Goal: Communication & Community: Connect with others

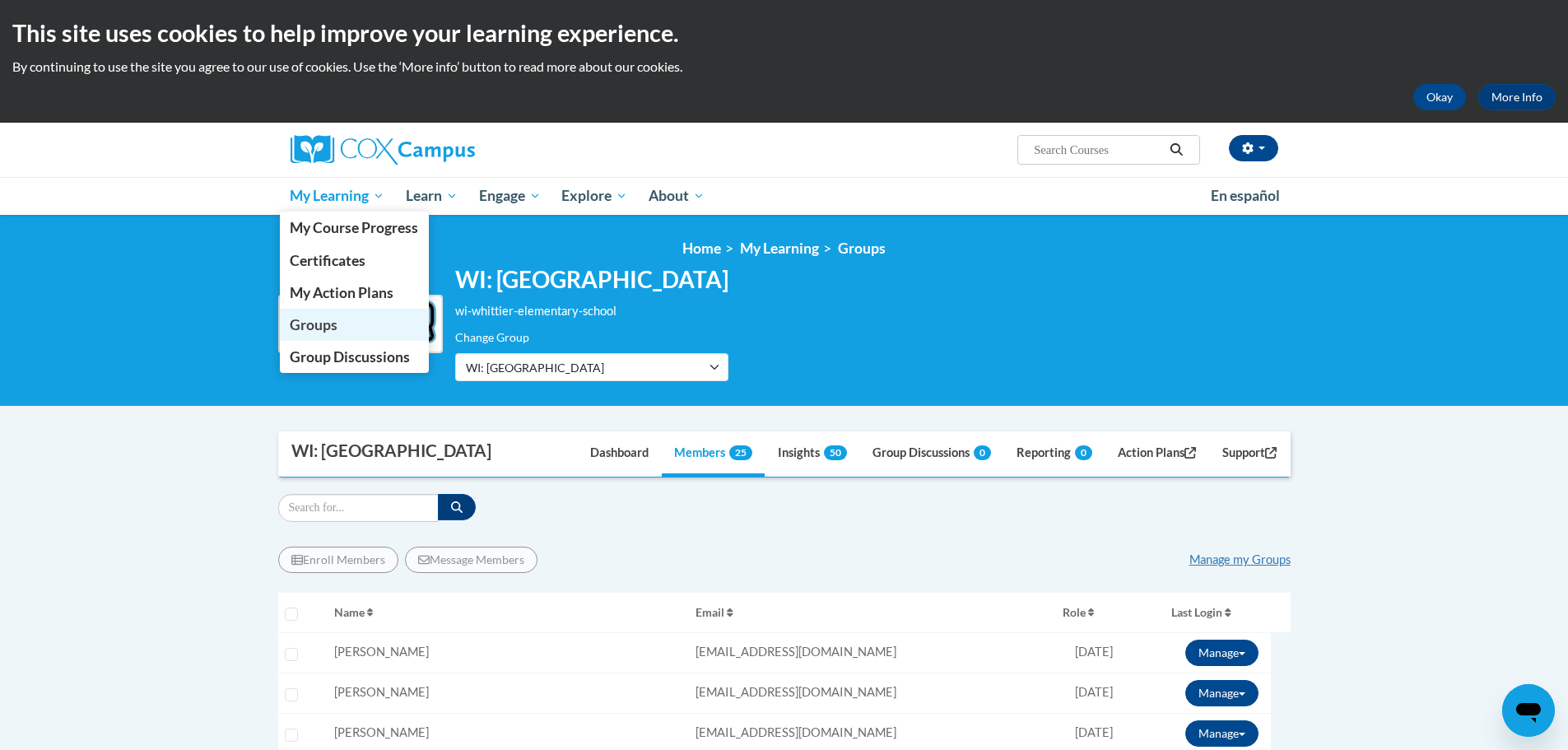
click at [329, 324] on span "Groups" at bounding box center [314, 325] width 48 height 18
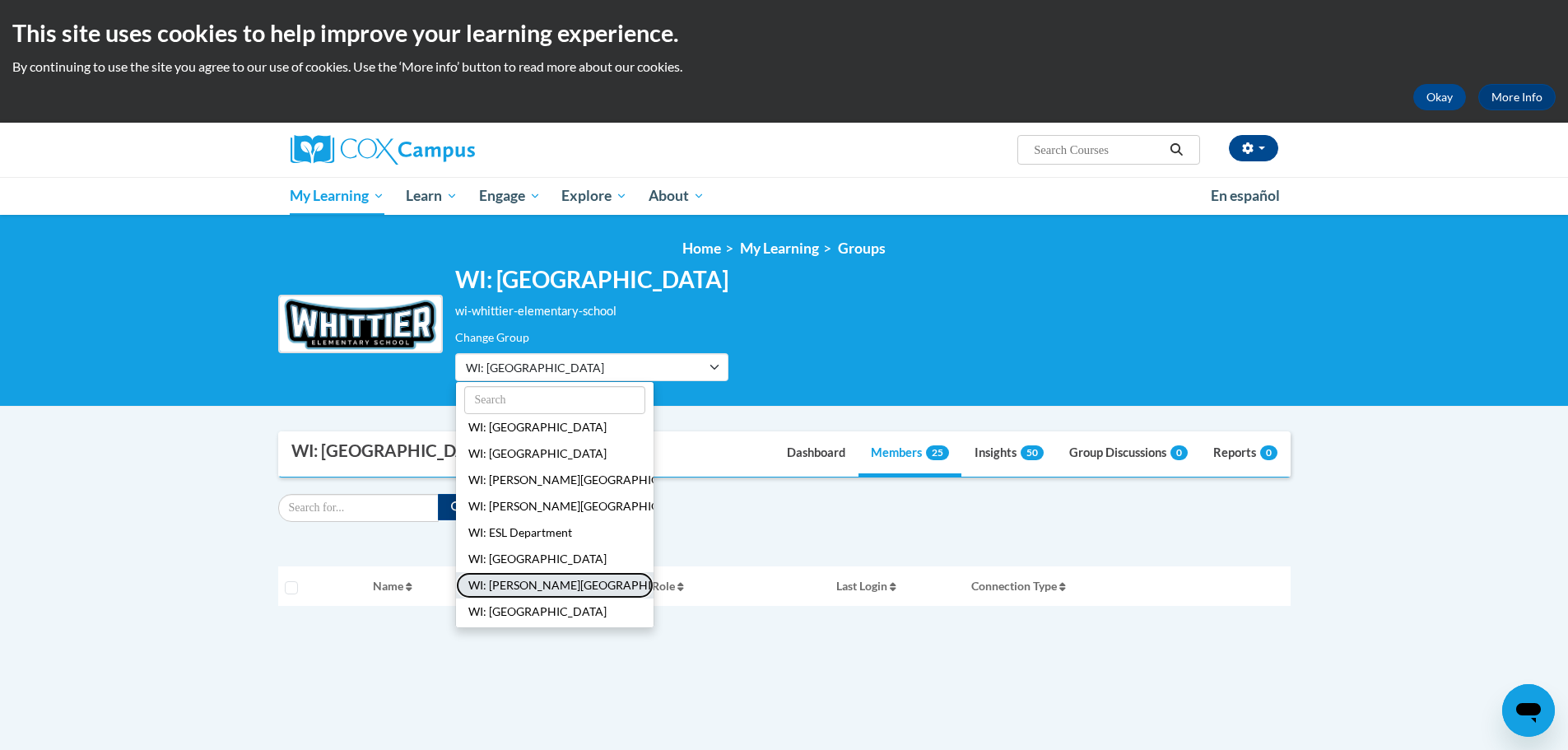
click at [530, 589] on button "WI: [PERSON_NAME][GEOGRAPHIC_DATA]" at bounding box center [555, 585] width 197 height 27
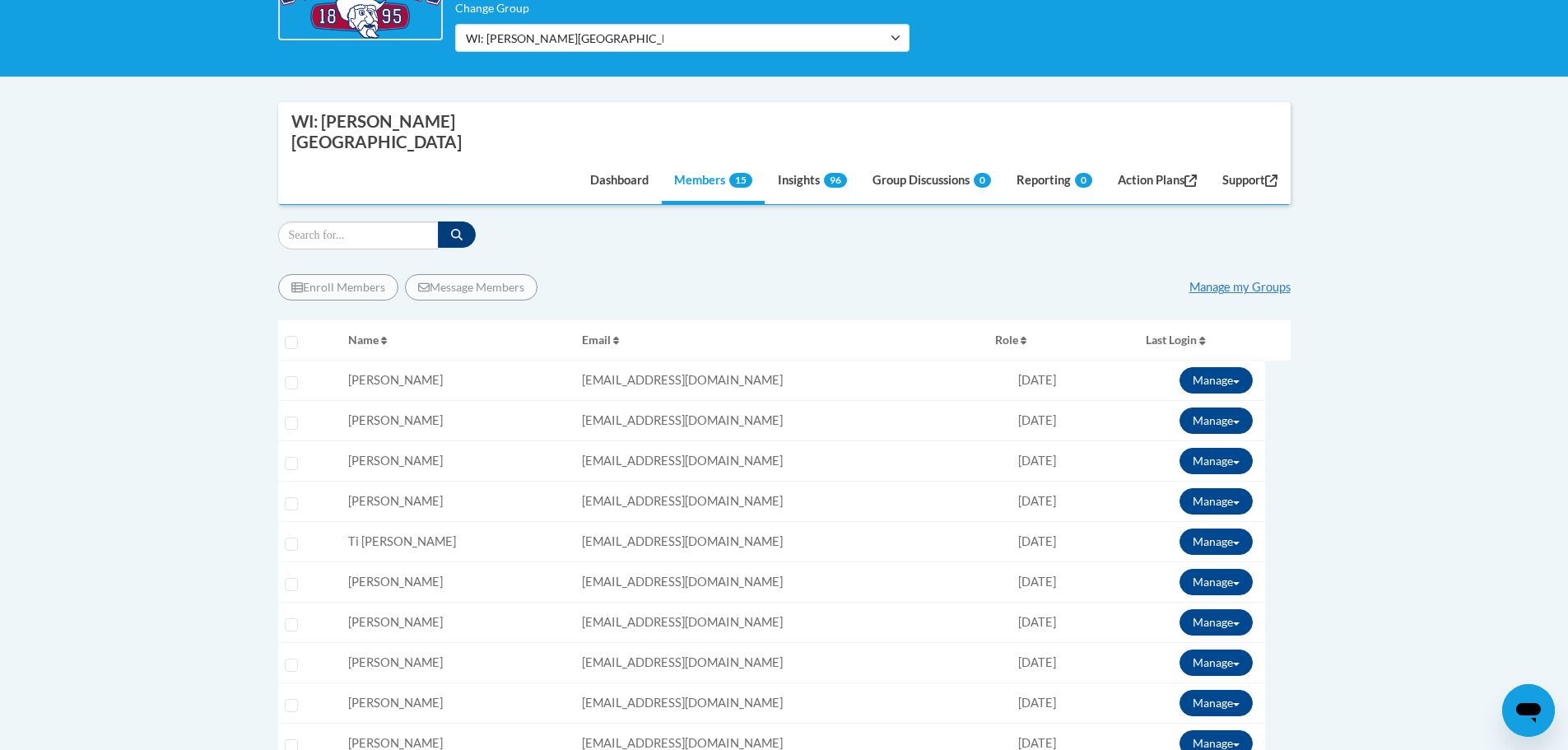
scroll to position [247, 0]
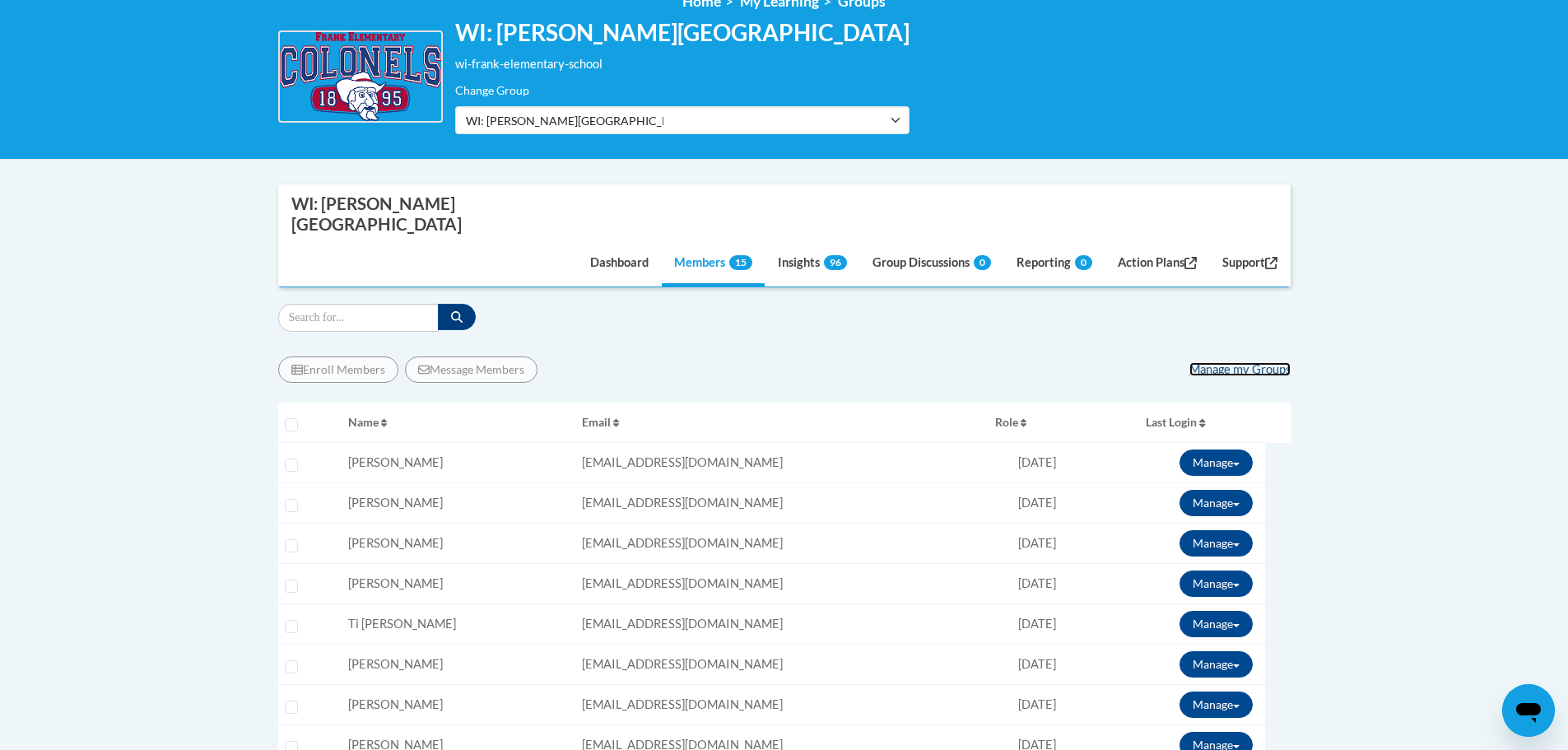
click at [1240, 363] on link "Manage my Groups" at bounding box center [1240, 369] width 102 height 14
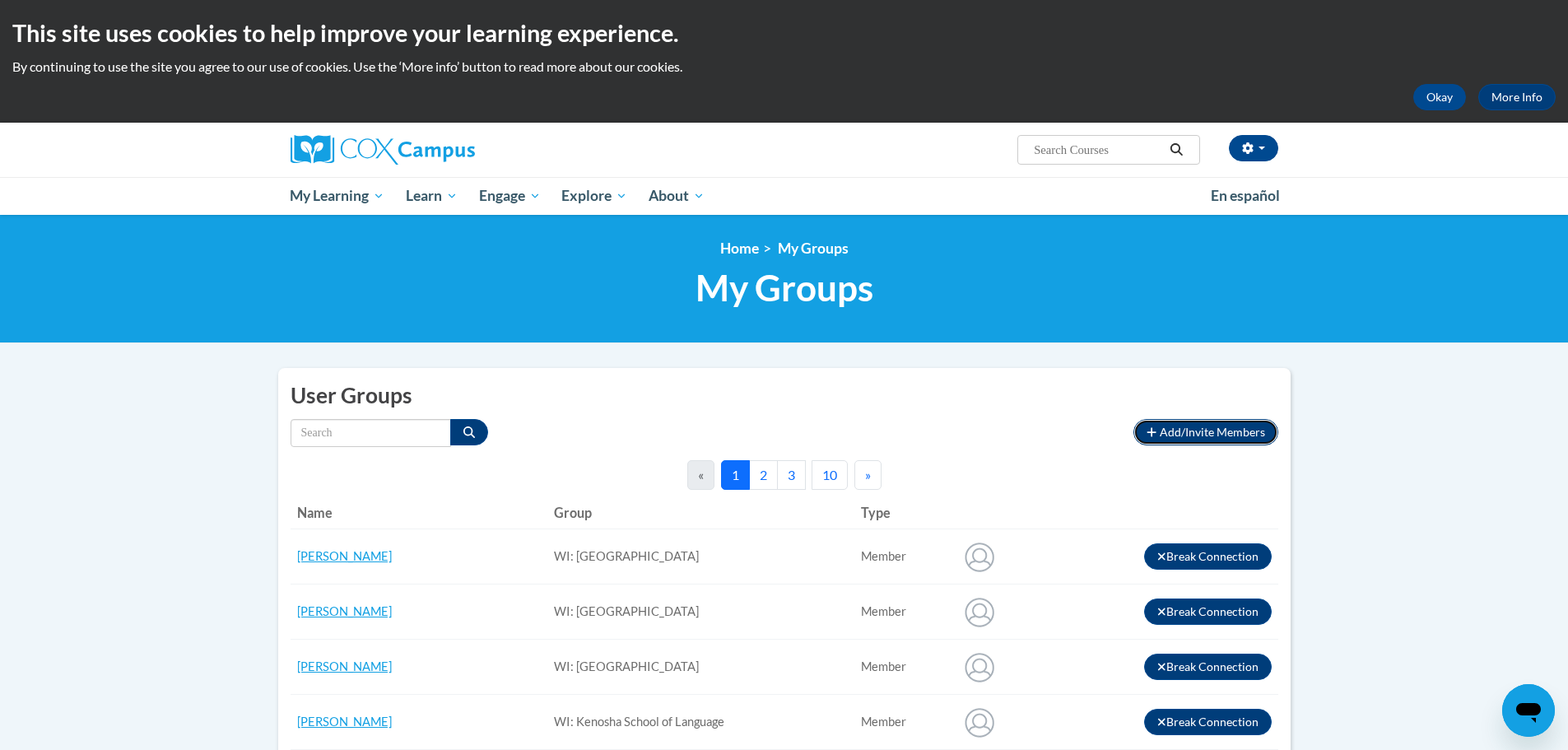
click at [1197, 432] on span "Add/Invite Members" at bounding box center [1213, 431] width 105 height 14
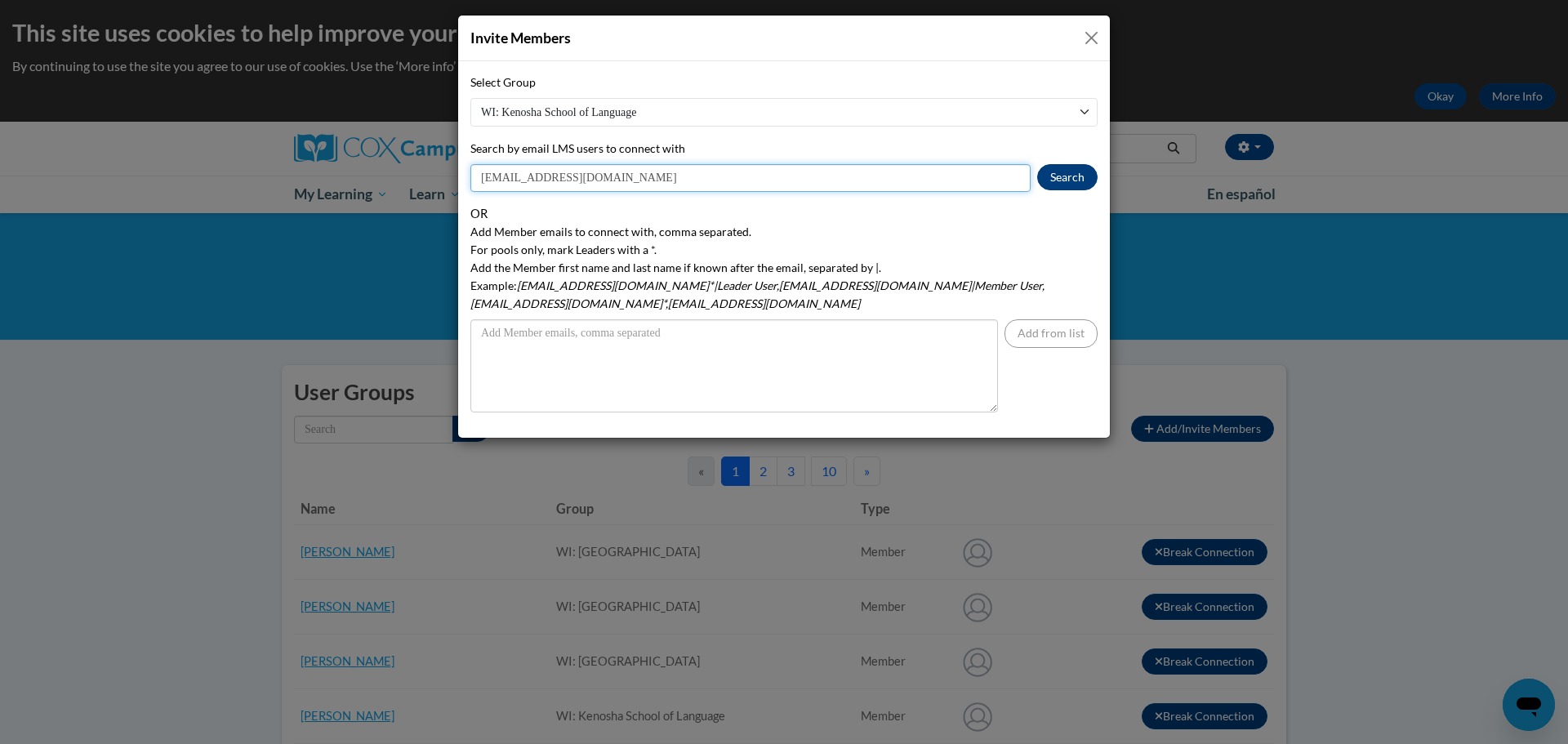
type input "[EMAIL_ADDRESS][DOMAIN_NAME]"
click at [1055, 178] on button "Search" at bounding box center [1067, 177] width 60 height 27
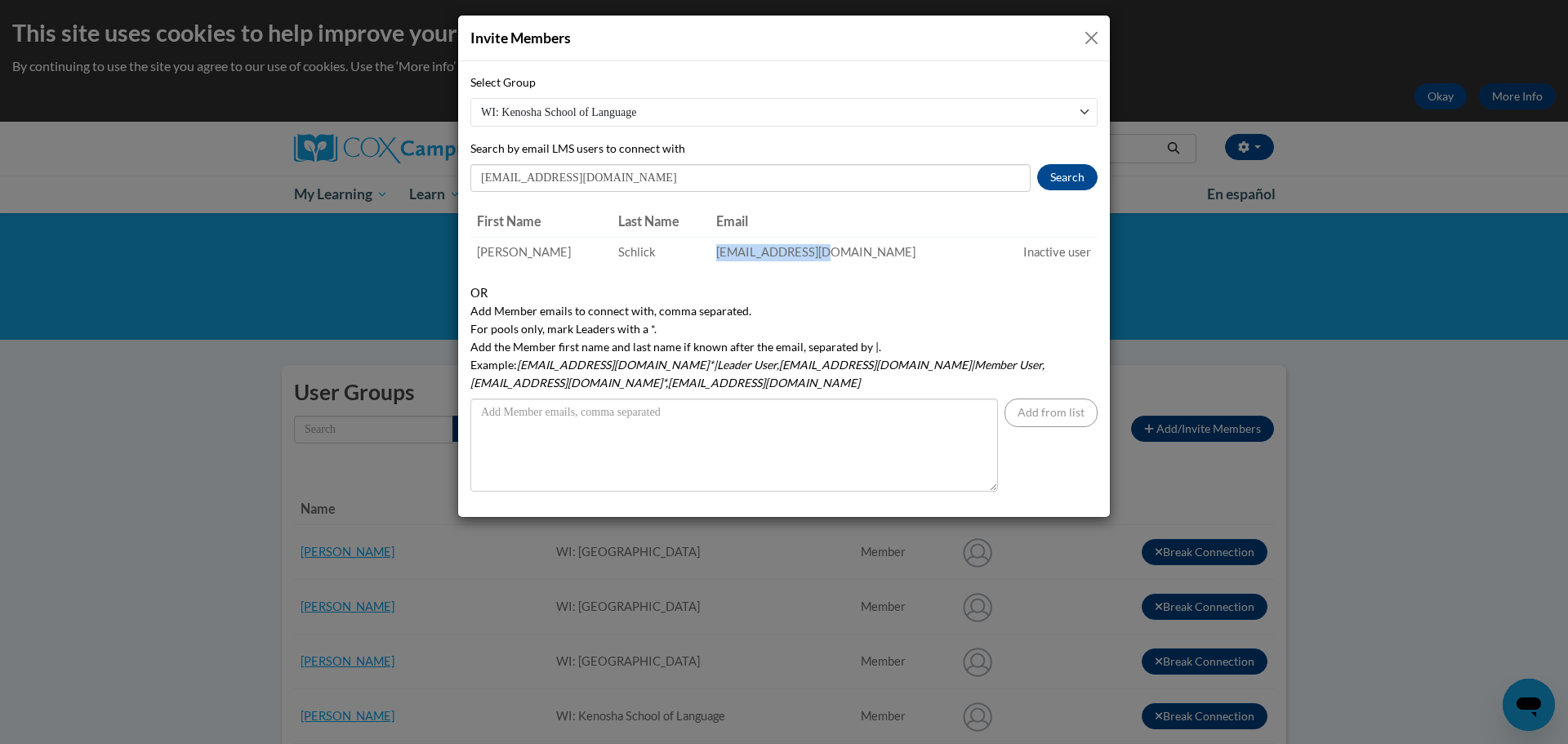
drag, startPoint x: 934, startPoint y: 261, endPoint x: 738, endPoint y: 253, distance: 196.2
click at [738, 253] on tr "[PERSON_NAME] [EMAIL_ADDRESS][DOMAIN_NAME] Inactive user" at bounding box center [784, 252] width 627 height 30
copy tr "[EMAIL_ADDRESS][DOMAIN_NAME]"
drag, startPoint x: 1097, startPoint y: 38, endPoint x: 1303, endPoint y: 72, distance: 208.8
click at [1097, 38] on button "Close" at bounding box center [1091, 38] width 20 height 20
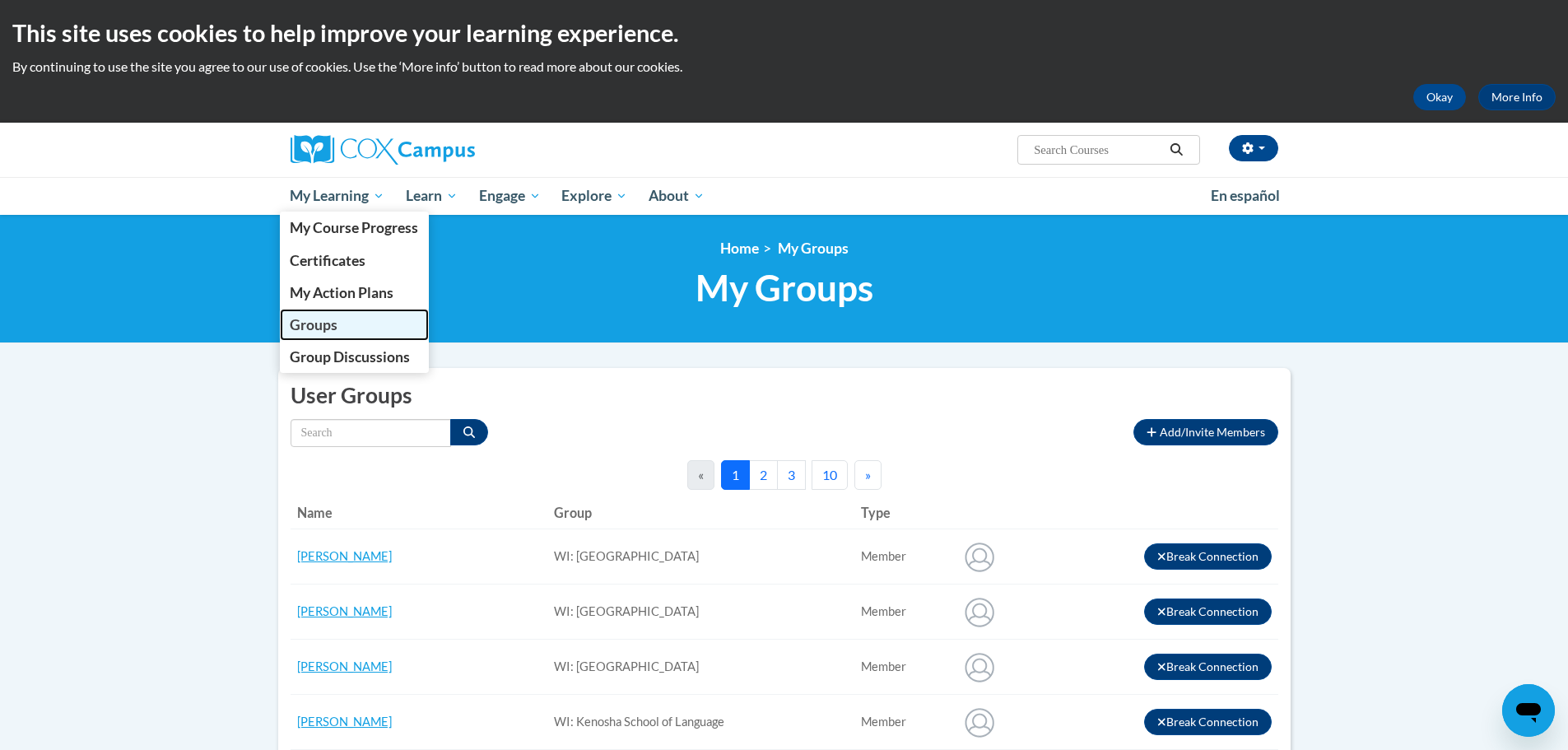
click at [340, 318] on link "Groups" at bounding box center [354, 325] width 150 height 32
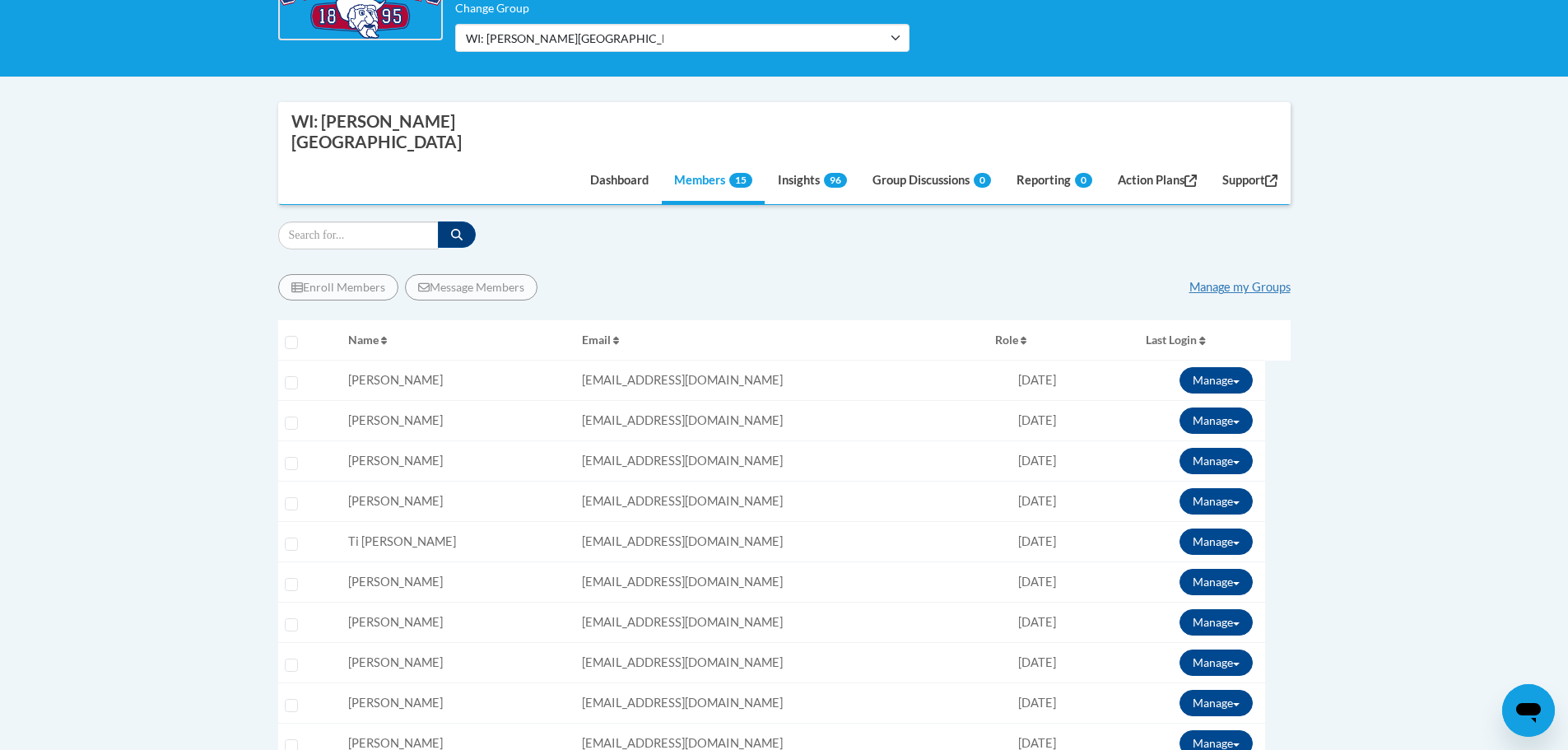
scroll to position [411, 0]
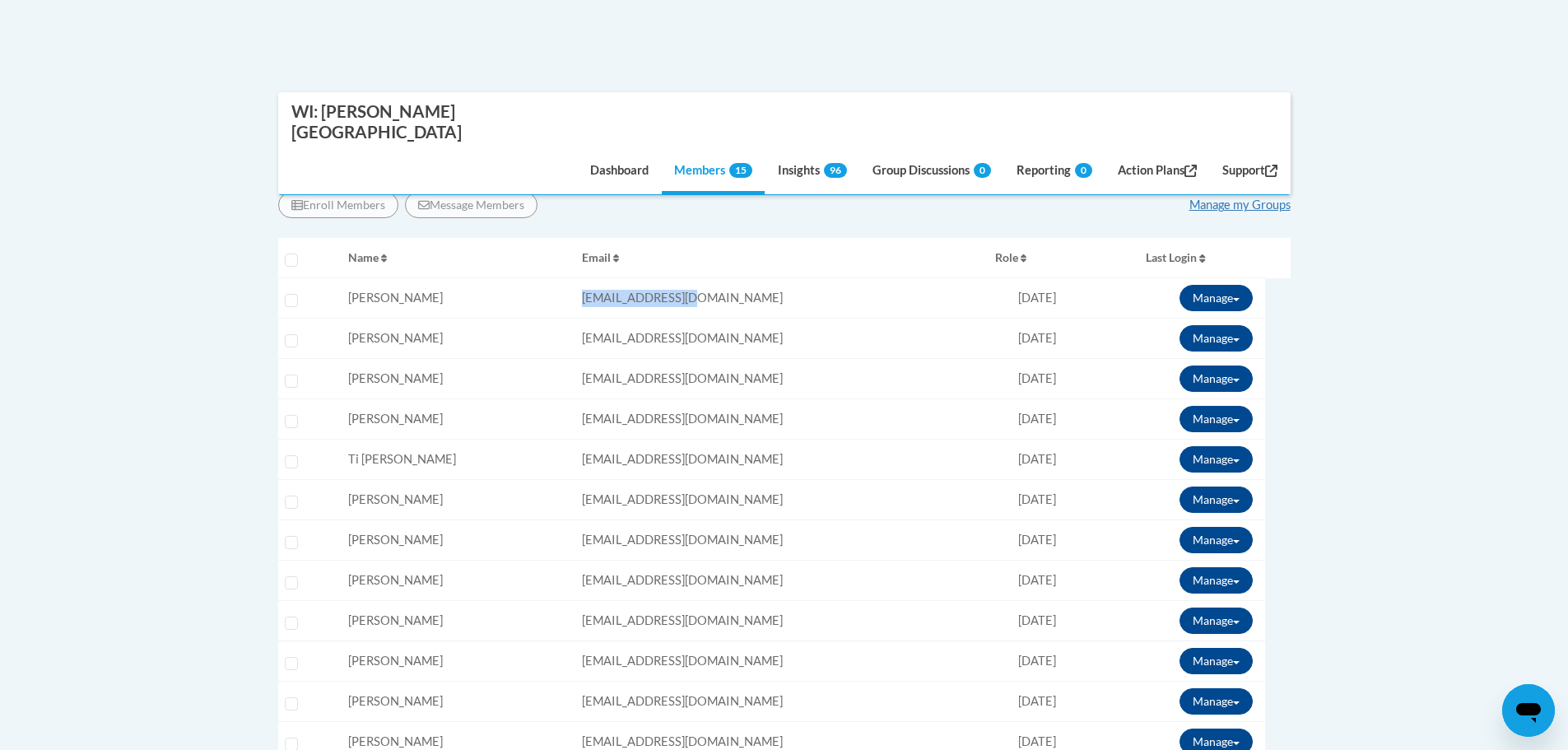
drag, startPoint x: 688, startPoint y: 234, endPoint x: 562, endPoint y: 239, distance: 126.1
click at [562, 279] on tr "Select learner Name: Kaitlin Allemand Email: kalleman@kusd.edu Role: Member Pro…" at bounding box center [784, 299] width 1012 height 41
drag, startPoint x: 692, startPoint y: 283, endPoint x: 558, endPoint y: 297, distance: 134.7
click at [558, 318] on tr "Select learner Name: Julie Bohaczek Email: jbohacze@kusd.edu Role: Member Progr…" at bounding box center [784, 339] width 1012 height 41
copy tr "Email: jbohacze@kusd.edu"
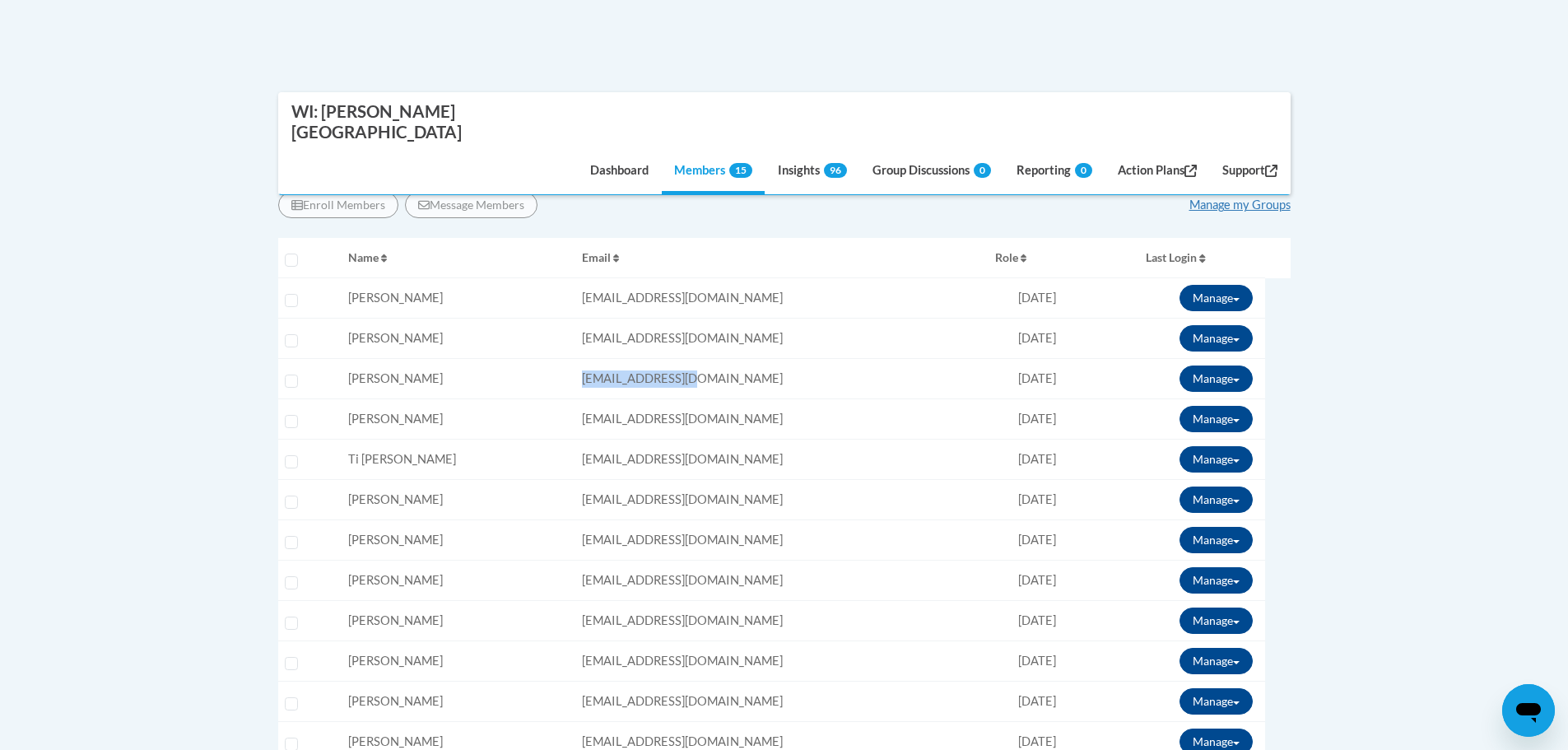
drag, startPoint x: 703, startPoint y: 320, endPoint x: 561, endPoint y: 322, distance: 142.0
click at [561, 359] on tr "Select learner Name: Gemma Del Frate Email: gdelfrat@kusd.edu Role: Member Prog…" at bounding box center [784, 379] width 1012 height 41
copy tr "Email: gdelfrat@kusd.edu"
drag, startPoint x: 734, startPoint y: 355, endPoint x: 560, endPoint y: 363, distance: 174.2
click at [560, 399] on tr "Select learner Name: Stephanie Durfey Email: sdurfey@kusd.edu Role: Member Prog…" at bounding box center [784, 420] width 1012 height 41
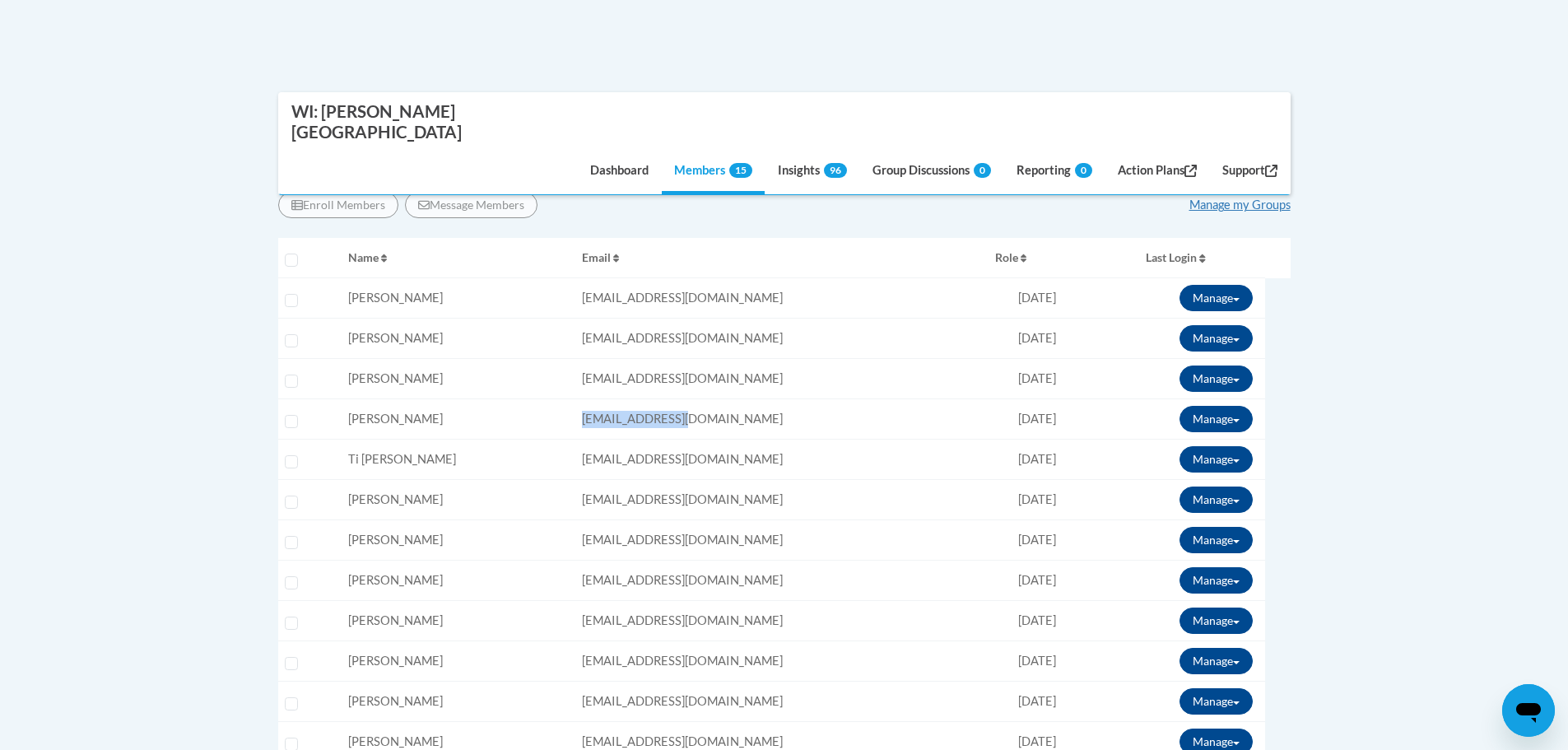
copy tr "Email: sdurfey@kusd.edu"
drag, startPoint x: 637, startPoint y: 436, endPoint x: 558, endPoint y: 438, distance: 79.0
click at [558, 480] on tr "Select learner Name: Jessica Huizenga Email: jhuizeng@kusd.edu Role: Member Pro…" at bounding box center [784, 500] width 1012 height 41
click at [721, 399] on td "Email: sdurfey@kusd.edu" at bounding box center [783, 420] width 413 height 41
drag, startPoint x: 592, startPoint y: 400, endPoint x: 482, endPoint y: 391, distance: 110.4
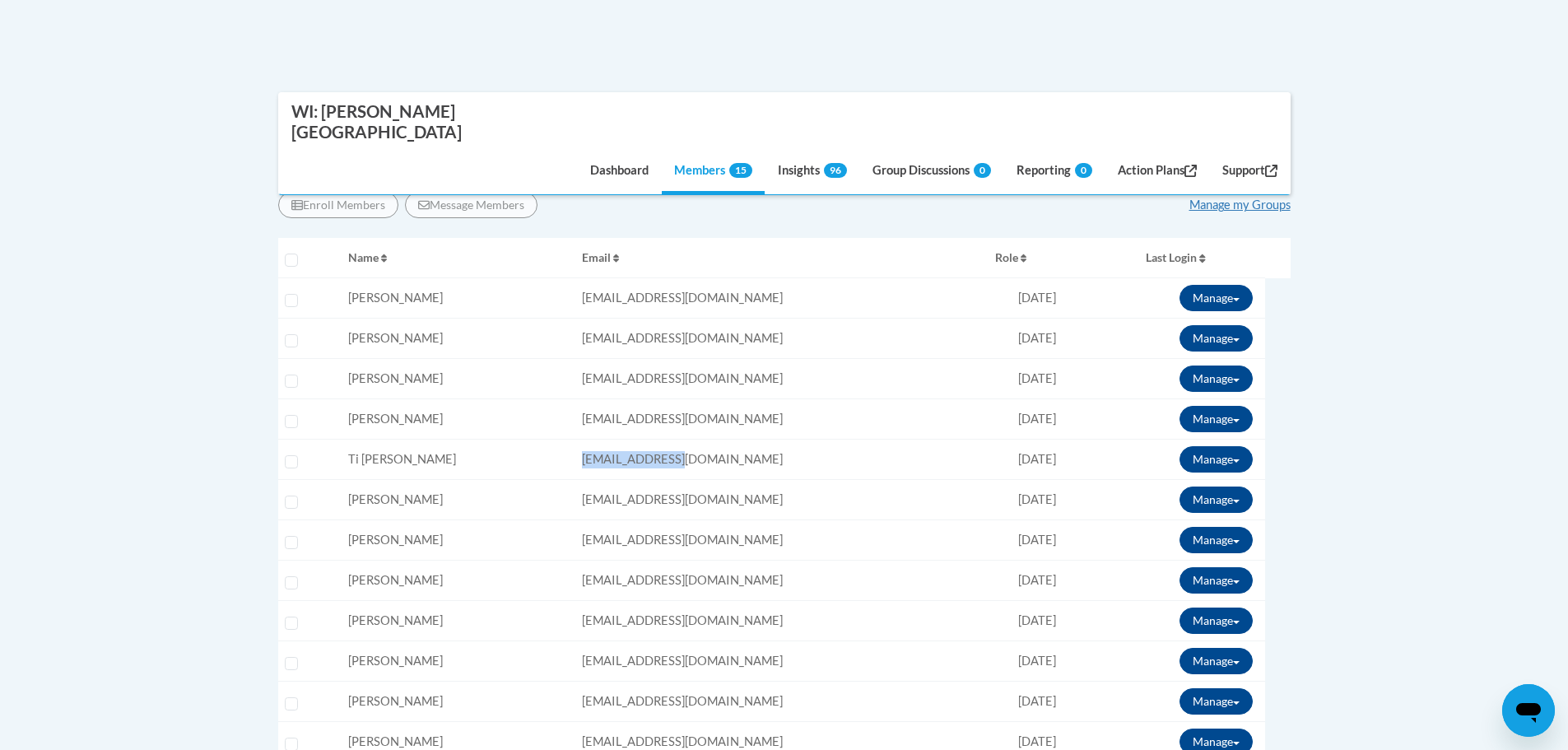
click at [514, 439] on tr "Select learner Name: Ti Gaede Email: tgaede@kusd.edu Role: Member Progress: 98%…" at bounding box center [784, 459] width 1012 height 41
copy tr "Email: tgaede@kusd.edu"
drag, startPoint x: 701, startPoint y: 439, endPoint x: 540, endPoint y: 443, distance: 161.0
click at [540, 480] on tr "Select learner Name: Jessica Huizenga Email: jhuizeng@kusd.edu Role: Member Pro…" at bounding box center [784, 500] width 1012 height 41
copy tr "Email: jhuizeng@kusd.edu"
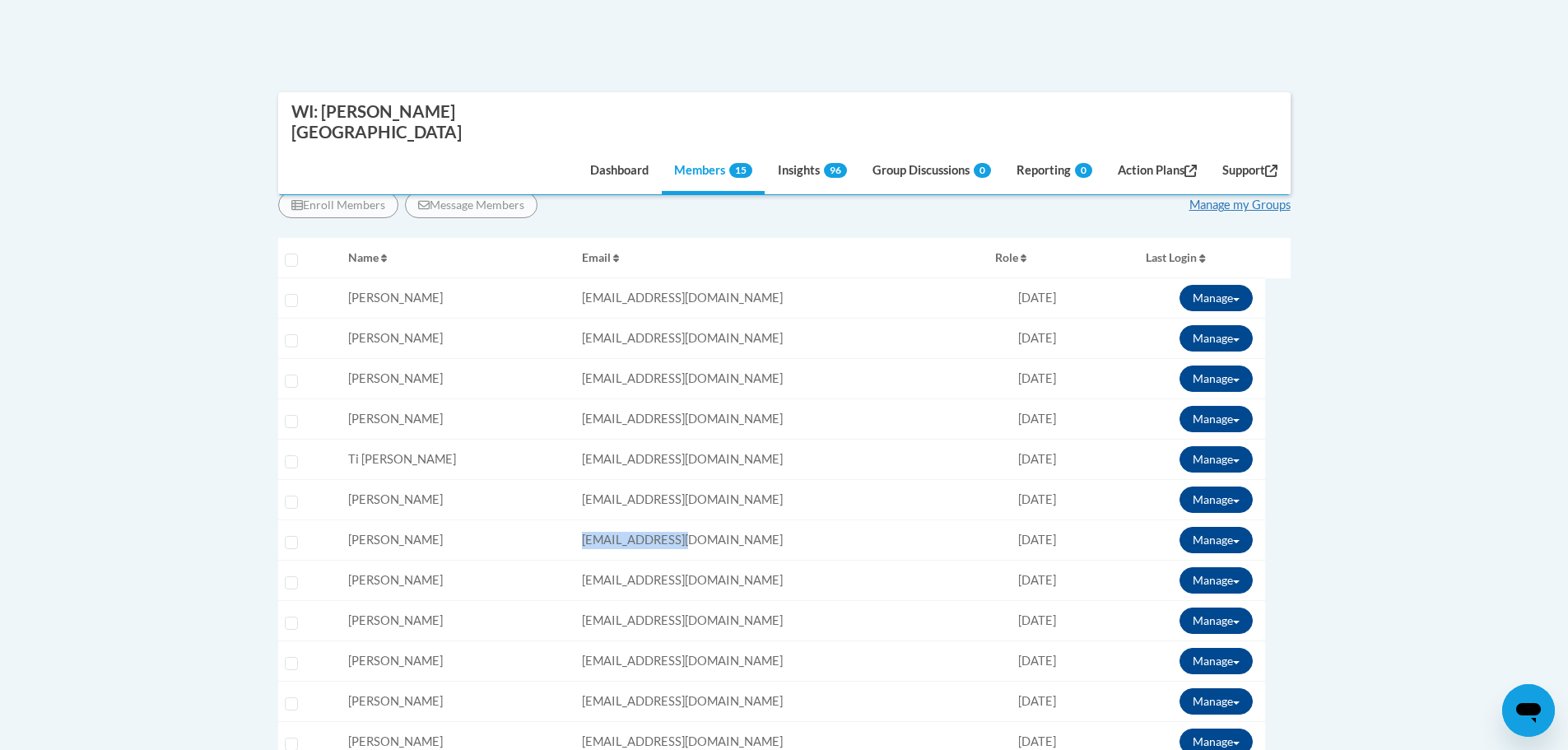
drag, startPoint x: 703, startPoint y: 482, endPoint x: 509, endPoint y: 491, distance: 194.2
click at [512, 520] on tr "Select learner Name: Heidi Jones Email: hljones@kusd.edu Role: Member Progress:…" at bounding box center [784, 541] width 1012 height 41
copy tr "Email: hljones@kusd.edu"
click at [732, 520] on td "Email: hljones@kusd.edu" at bounding box center [783, 541] width 413 height 41
drag, startPoint x: 750, startPoint y: 484, endPoint x: 490, endPoint y: 478, distance: 260.1
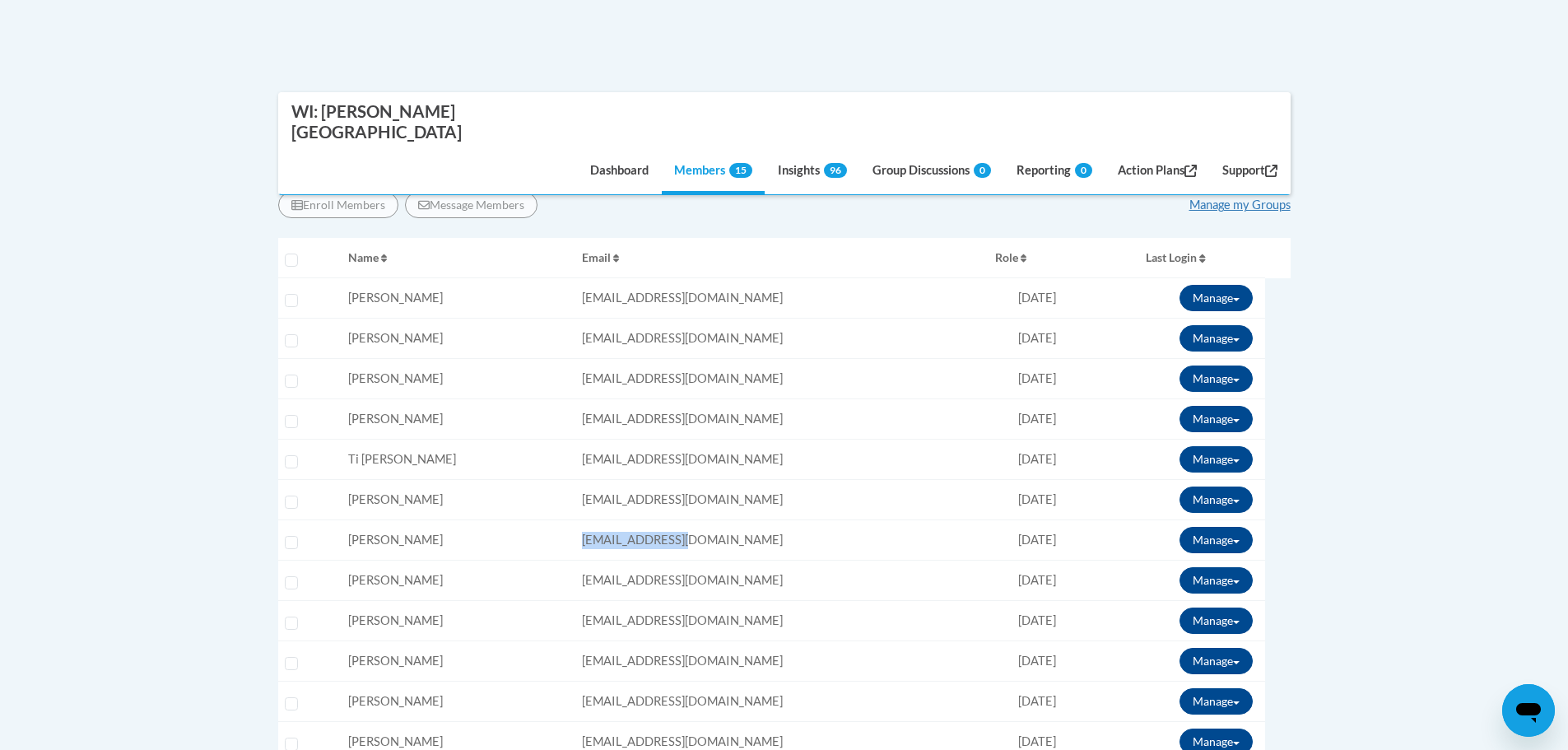
click at [490, 520] on tr "Select learner Name: Heidi Jones Email: hljones@kusd.edu Role: Member Progress:…" at bounding box center [784, 541] width 1012 height 41
copy tr "Email: hljones@kusd.edu"
click at [746, 520] on td "Email: hljones@kusd.edu" at bounding box center [783, 541] width 413 height 41
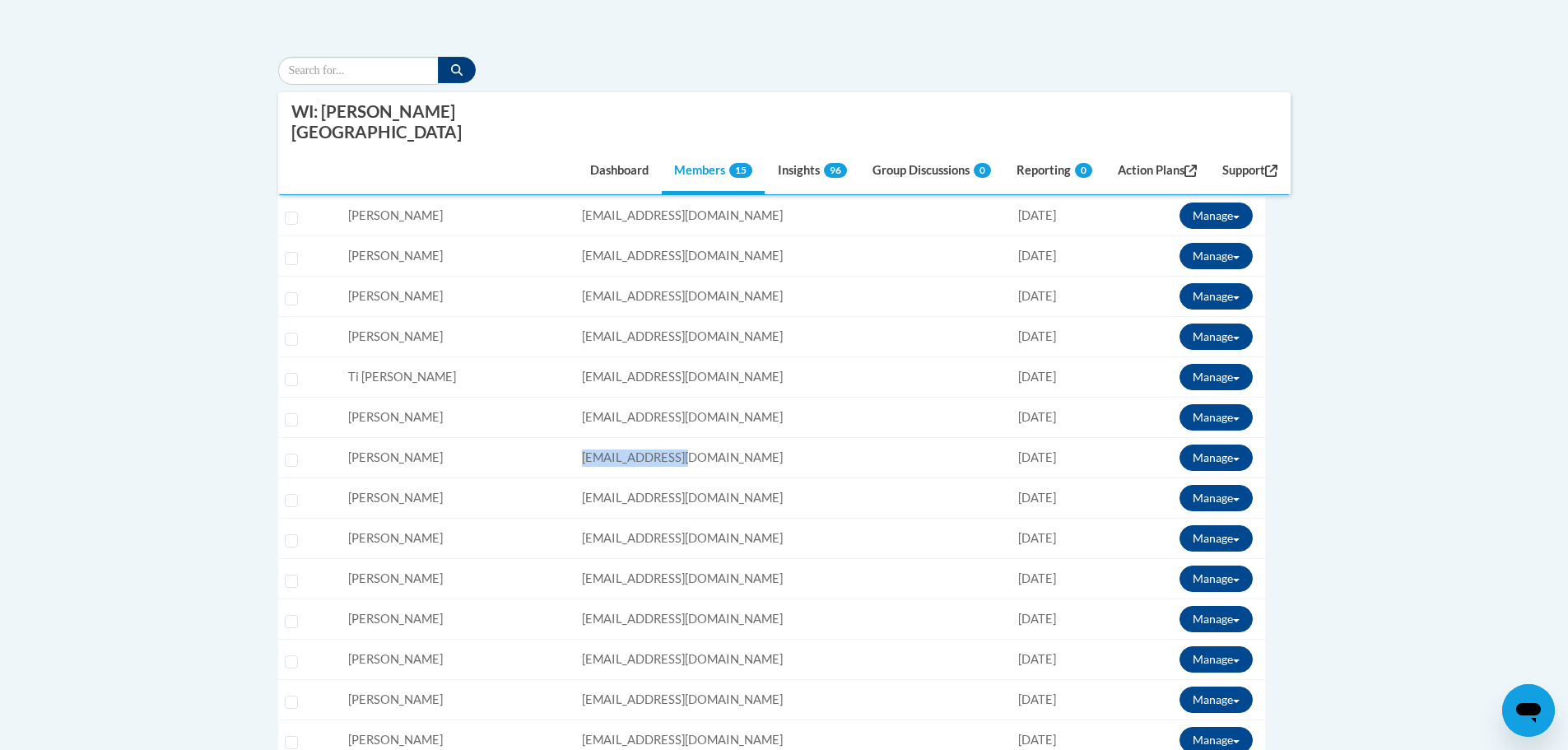
scroll to position [576, 0]
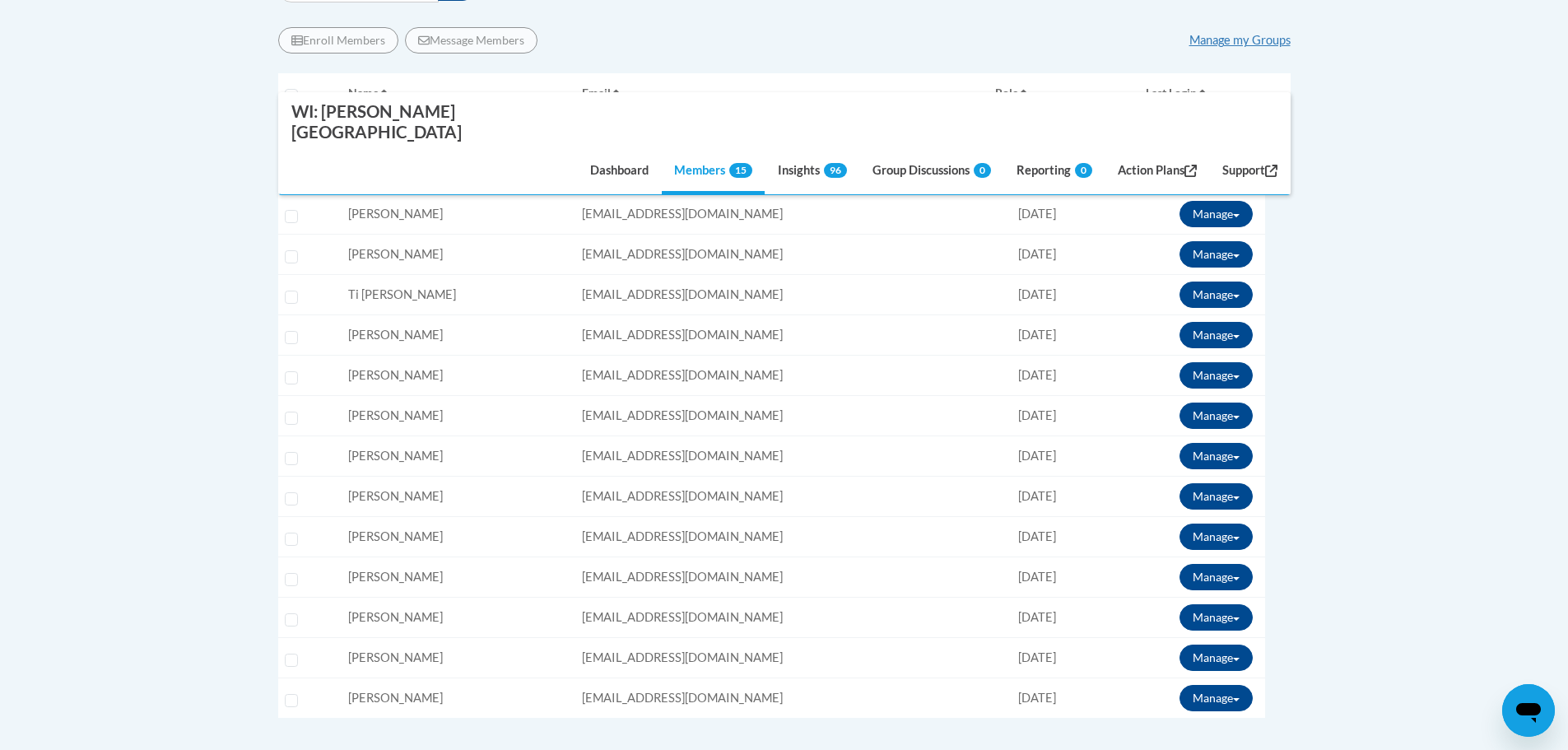
click at [724, 396] on td "Email: ckennow@kusd.edu" at bounding box center [783, 416] width 413 height 41
drag, startPoint x: 753, startPoint y: 358, endPoint x: 488, endPoint y: 350, distance: 265.1
click at [489, 396] on tr "Select learner Name: Christina Kennow Email: ckennow@kusd.edu Role: Member Prog…" at bounding box center [784, 416] width 1012 height 41
copy tr "Email: ckennow@kusd.edu"
drag, startPoint x: 777, startPoint y: 407, endPoint x: 561, endPoint y: 399, distance: 216.1
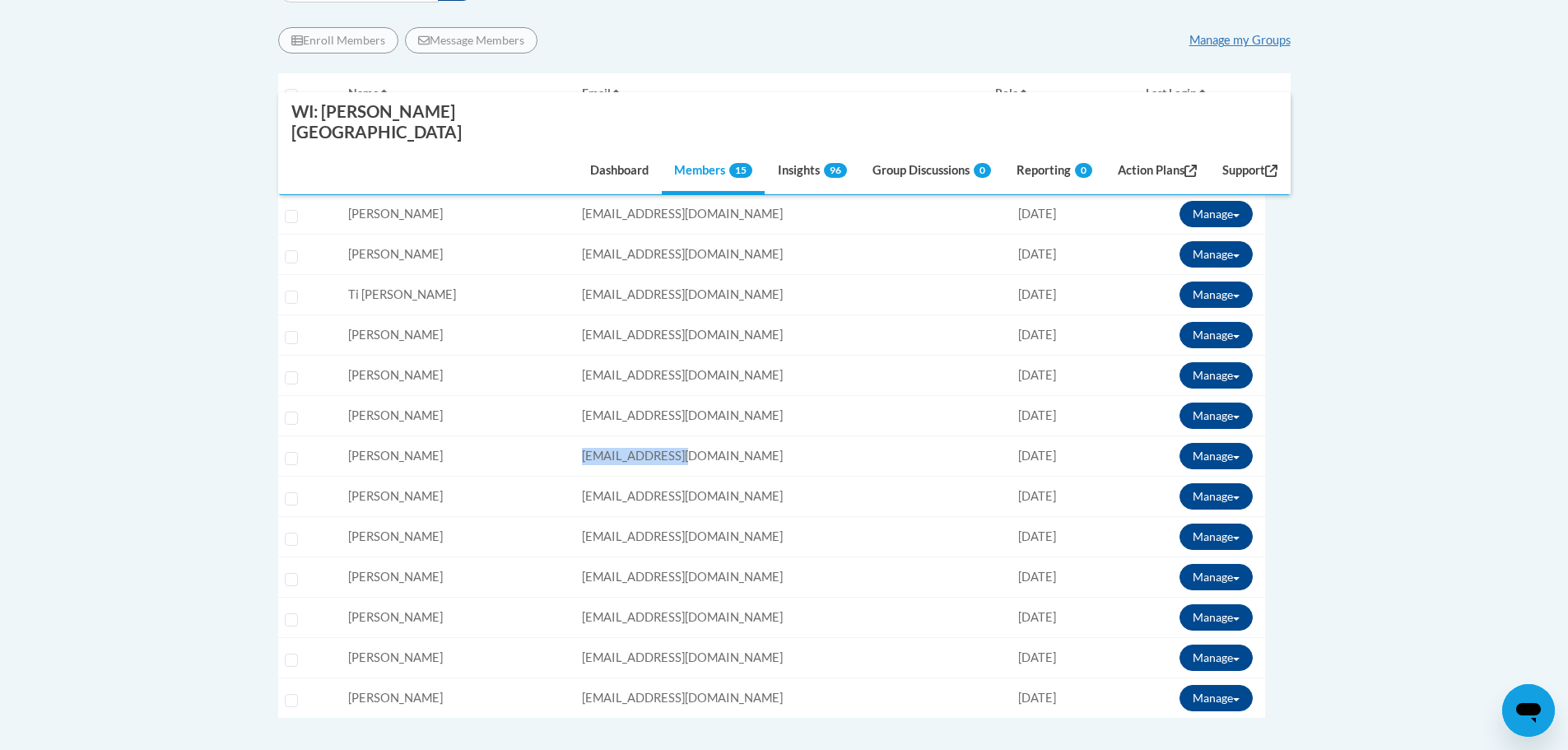
click at [561, 436] on tr "Select learner Name: Kailey Kennow Email: kkennow@kusd.edu Role: Member Progres…" at bounding box center [784, 457] width 1012 height 41
copy tr "Email: kkennow@kusd.edu"
drag, startPoint x: 720, startPoint y: 441, endPoint x: 551, endPoint y: 437, distance: 169.0
click at [551, 476] on tr "Select learner Name: Amanda Lewis Email: amlewis@kusd.edu Role: Member Progress…" at bounding box center [784, 496] width 1012 height 41
copy tr "Email: amlewis@kusd.edu"
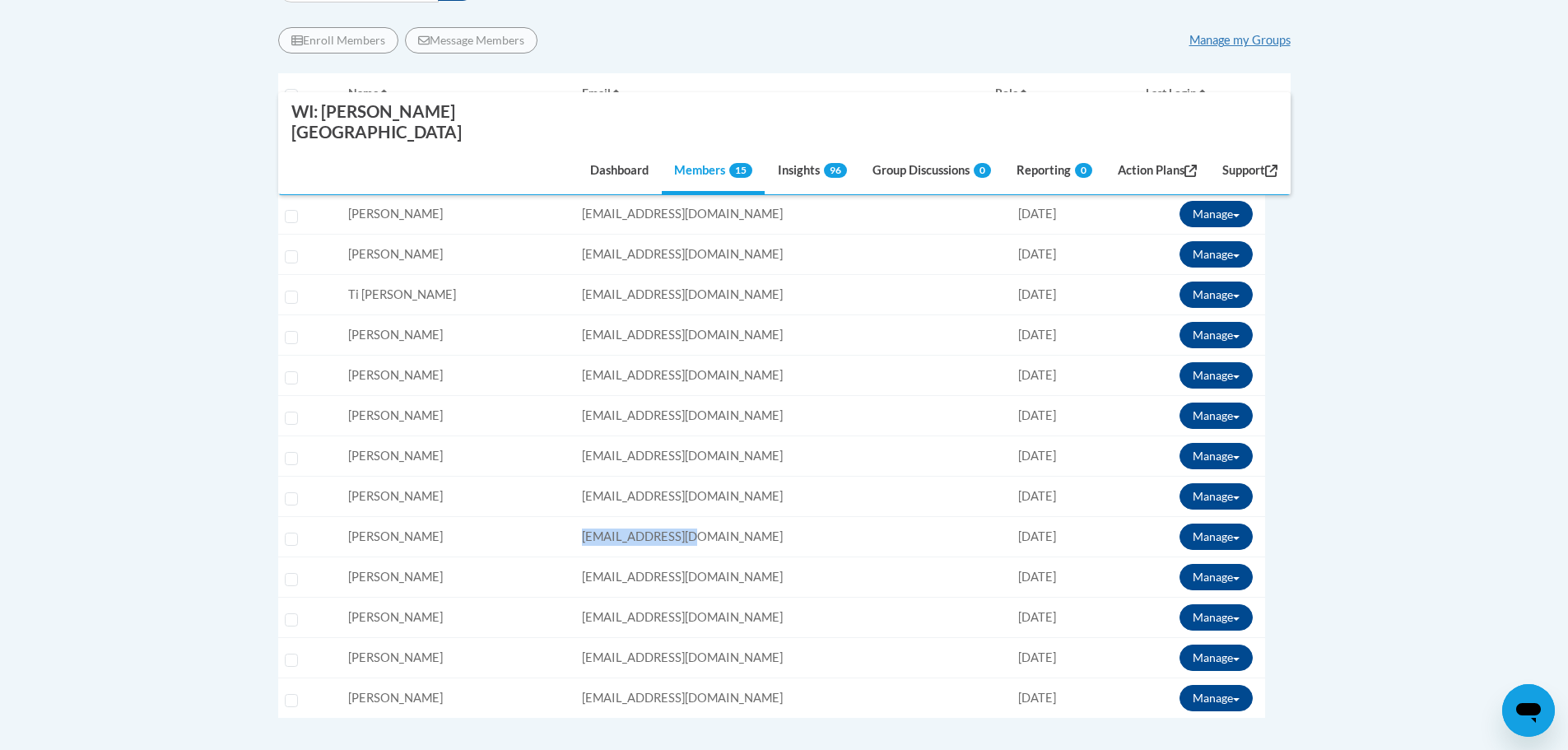
drag, startPoint x: 729, startPoint y: 469, endPoint x: 549, endPoint y: 480, distance: 180.3
click at [549, 517] on tr "Select learner Name: Julie Neumaier Email: jneumaie@kusd.edu Role: Member Progr…" at bounding box center [784, 537] width 1012 height 41
click at [694, 557] on td "Email: dsinkove@kusd.edu" at bounding box center [783, 577] width 413 height 41
drag, startPoint x: 700, startPoint y: 519, endPoint x: 508, endPoint y: 521, distance: 192.0
click at [509, 557] on tr "Select learner Name: Dana Sinkovec Email: dsinkove@kusd.edu Role: Member Progre…" at bounding box center [784, 577] width 1012 height 41
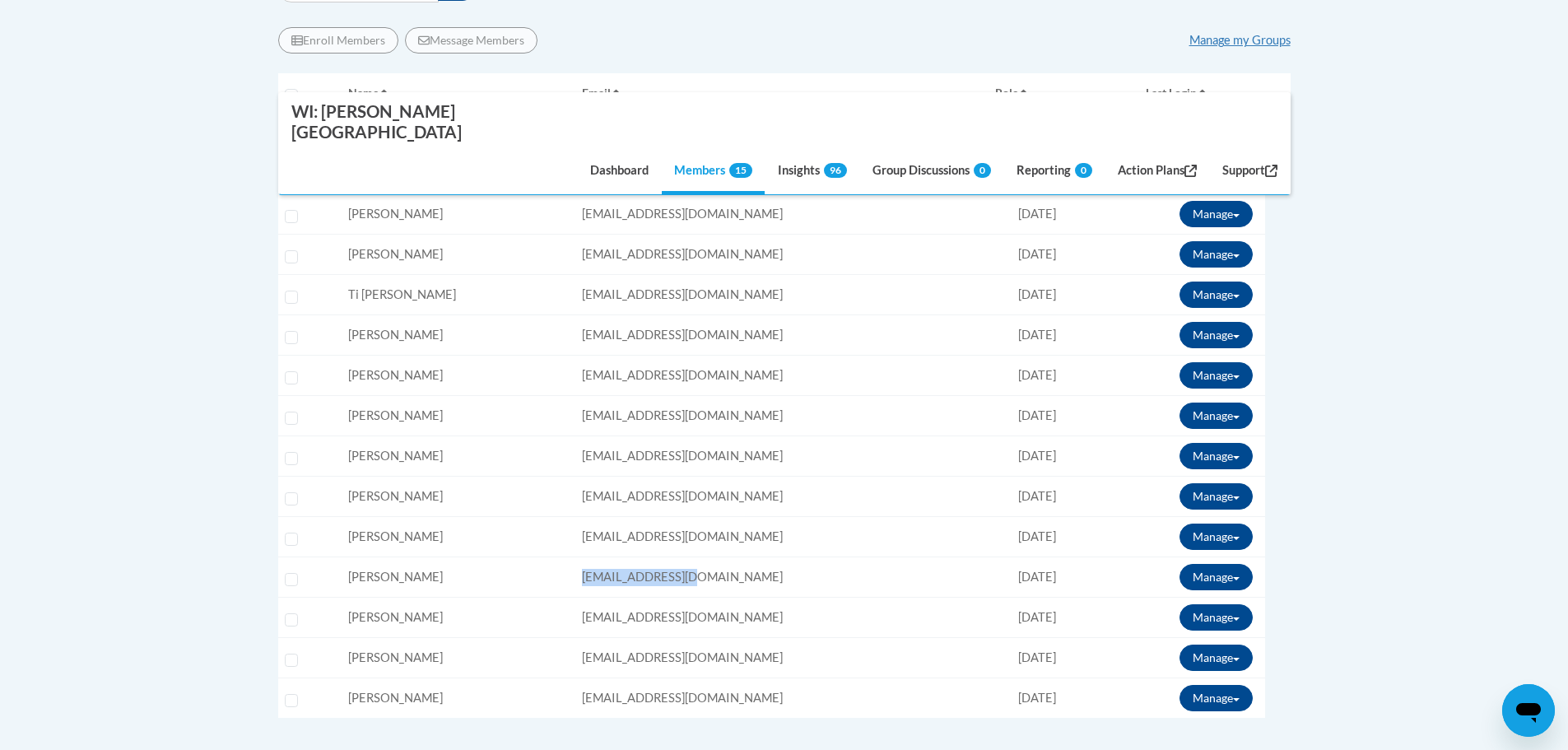
click at [727, 598] on td "Email: gsippert@kusd.edu" at bounding box center [783, 618] width 413 height 41
drag, startPoint x: 724, startPoint y: 566, endPoint x: 527, endPoint y: 558, distance: 197.2
click at [530, 598] on tr "Select learner Name: Gina Sippert Email: gsippert@kusd.edu Role: Member Progres…" at bounding box center [784, 618] width 1012 height 41
drag, startPoint x: 702, startPoint y: 638, endPoint x: 555, endPoint y: 644, distance: 147.1
click at [556, 678] on tr "Select learner Name: Michele Zapp Email: mzapp@kusd.edu Role: Member Progress: …" at bounding box center [784, 698] width 1012 height 41
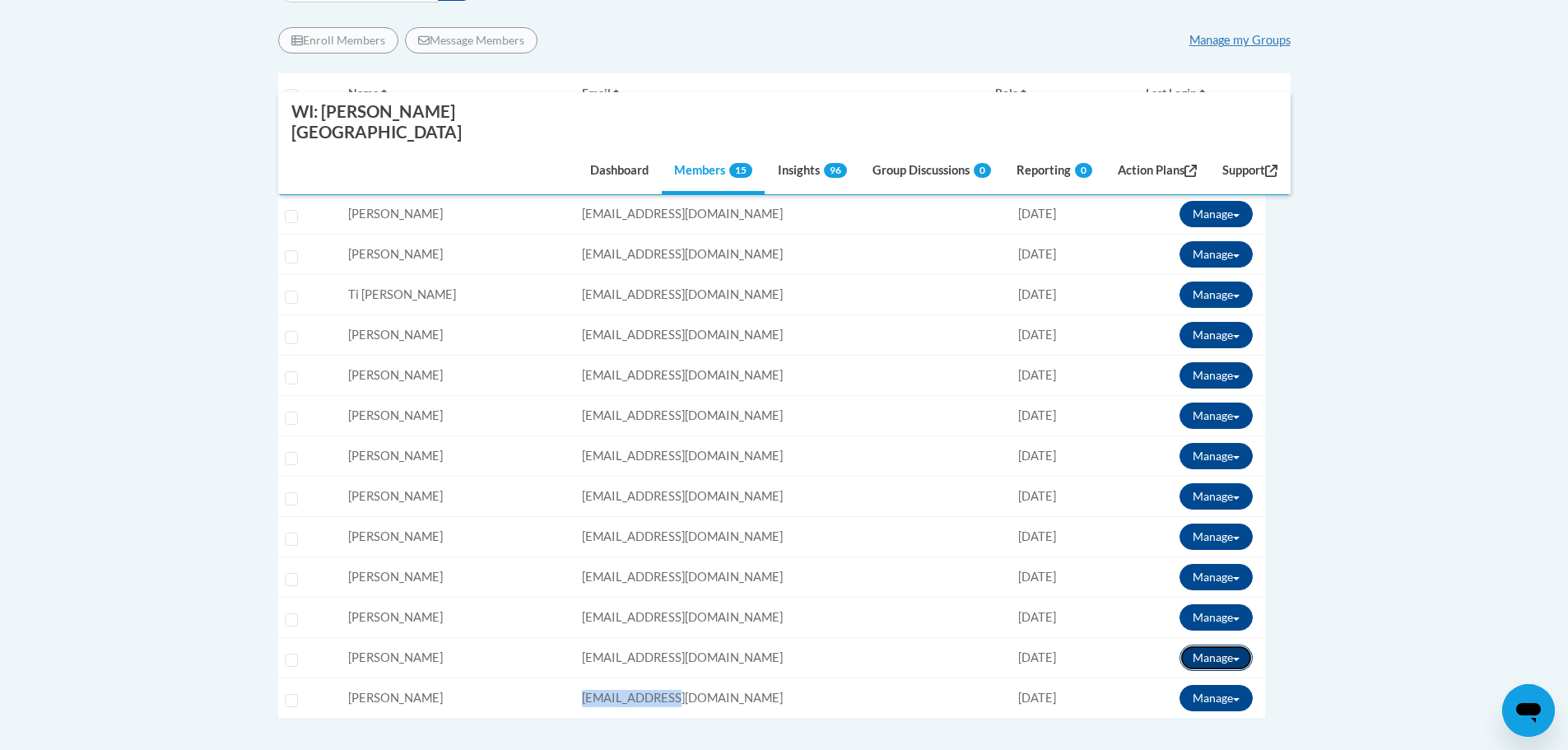
click at [1237, 658] on span at bounding box center [1236, 660] width 6 height 4
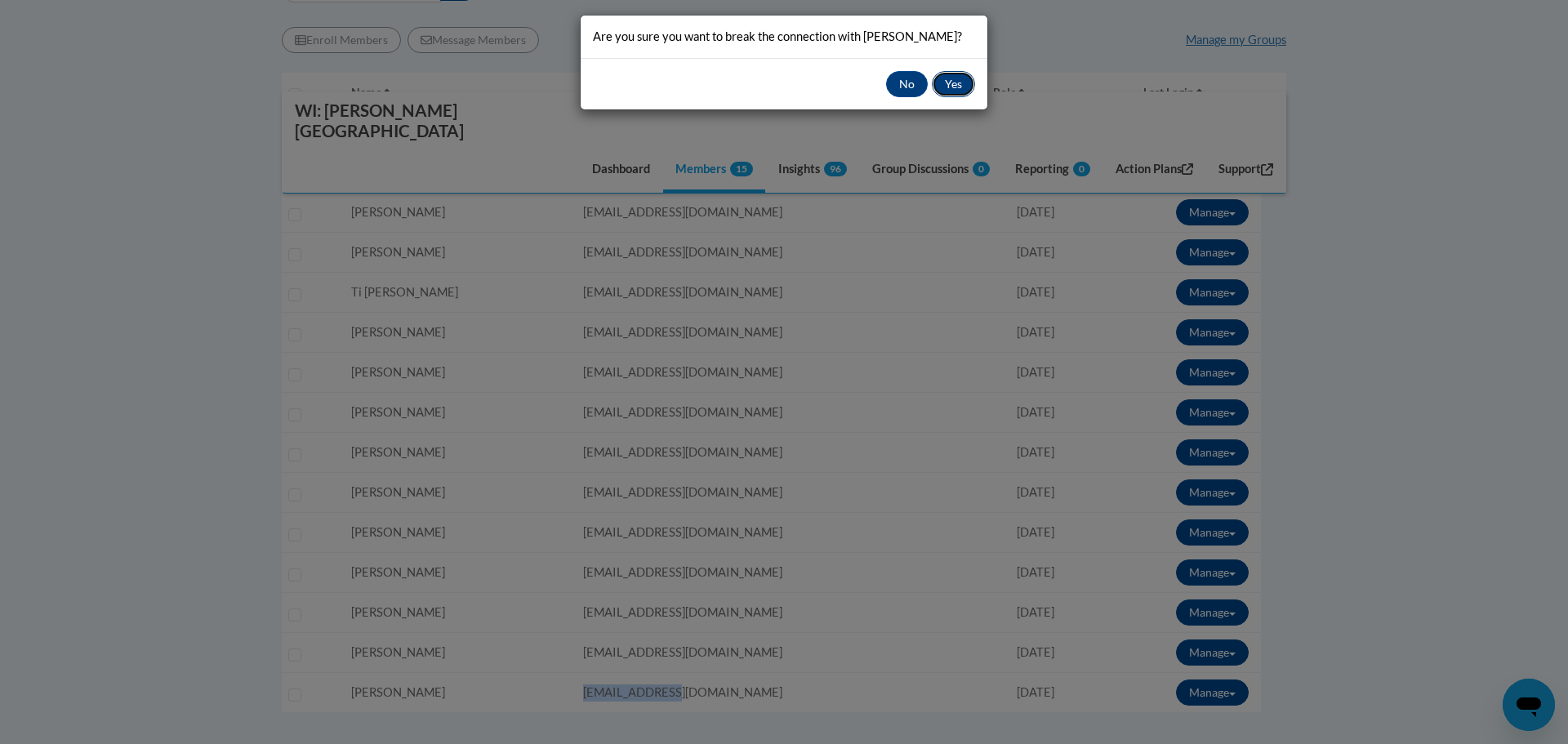
click at [946, 86] on button "Yes" at bounding box center [953, 84] width 43 height 27
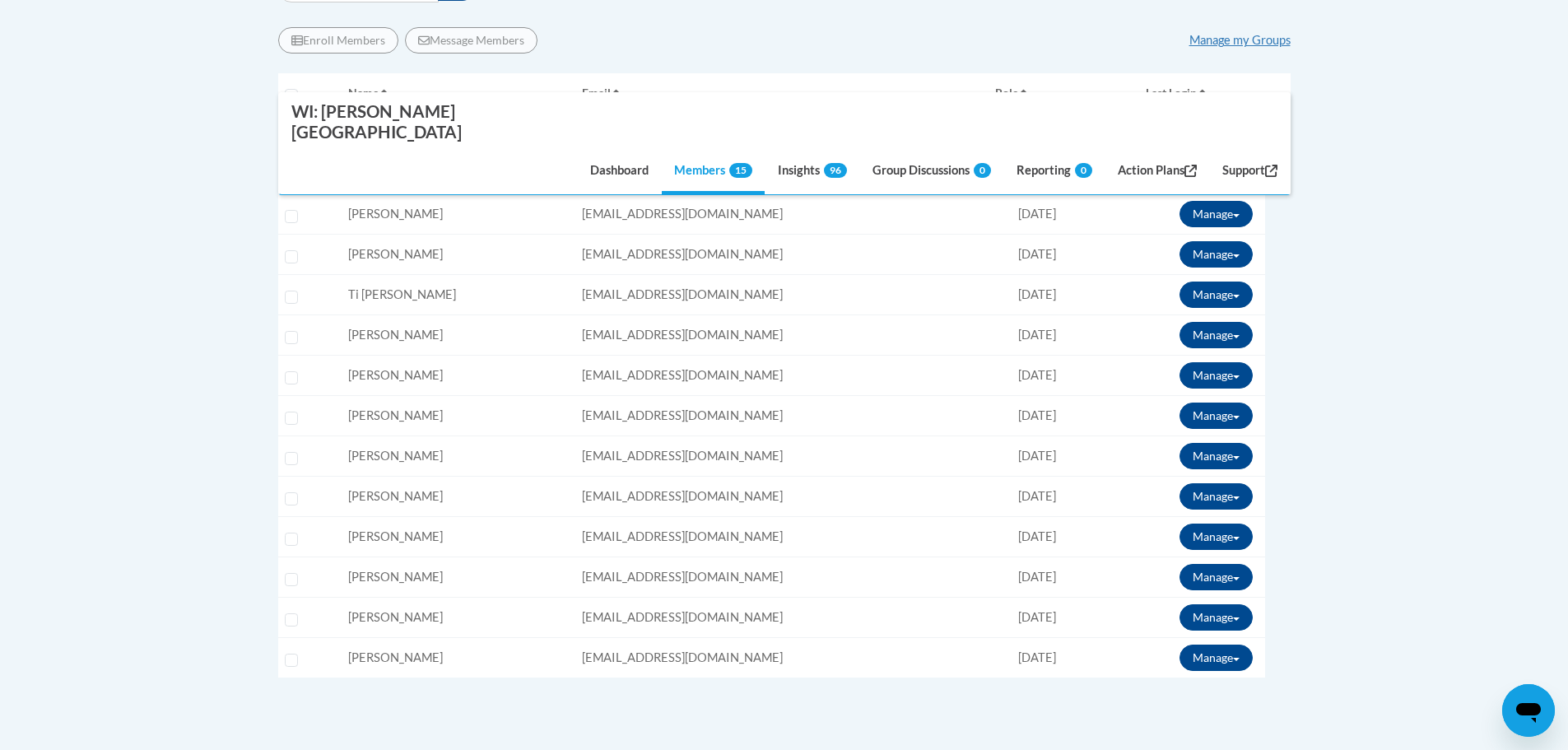
click at [650, 675] on div "Enroll Members Message Members Manage my Groups « 1 » Selecting Name Email 0%" at bounding box center [784, 416] width 1012 height 803
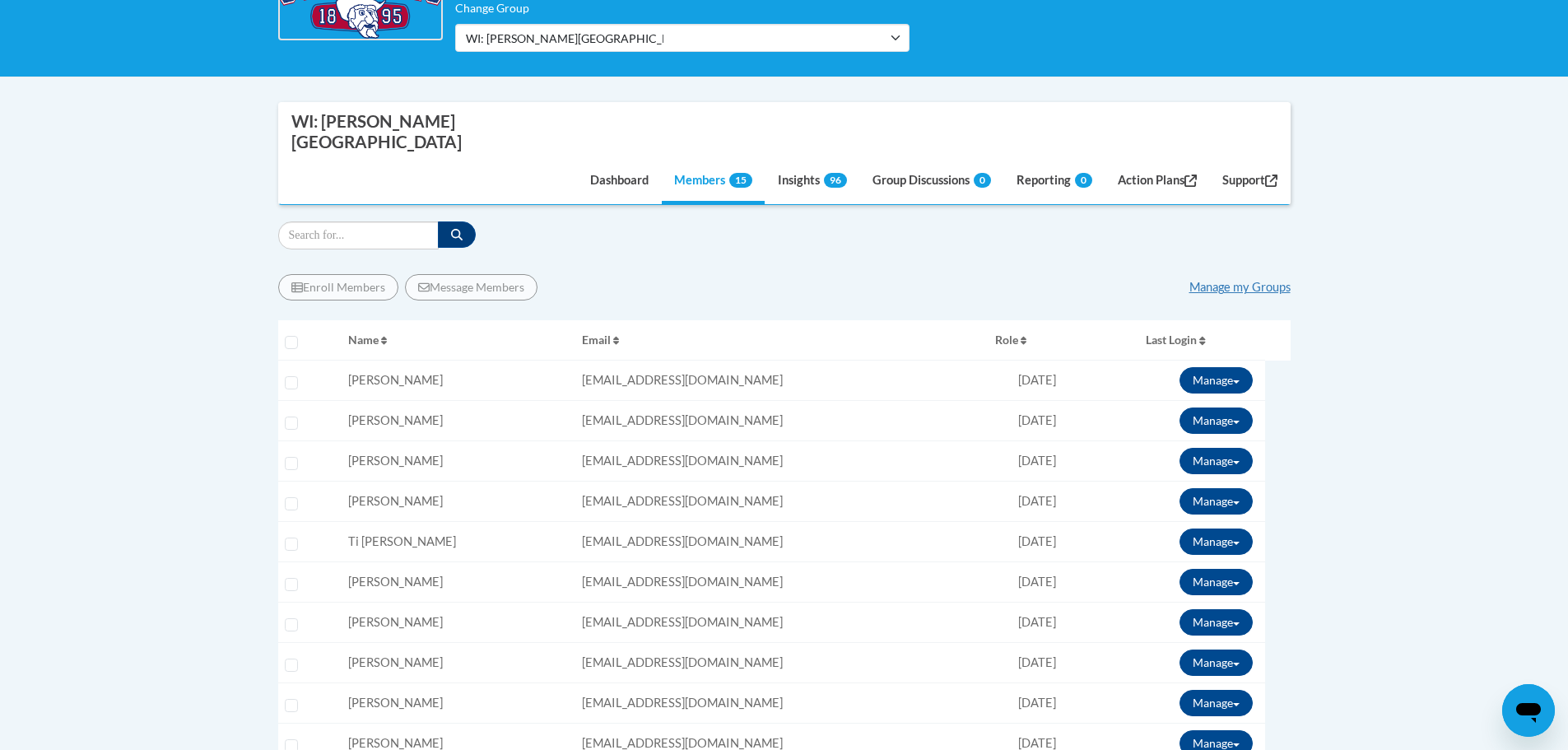
scroll to position [0, 0]
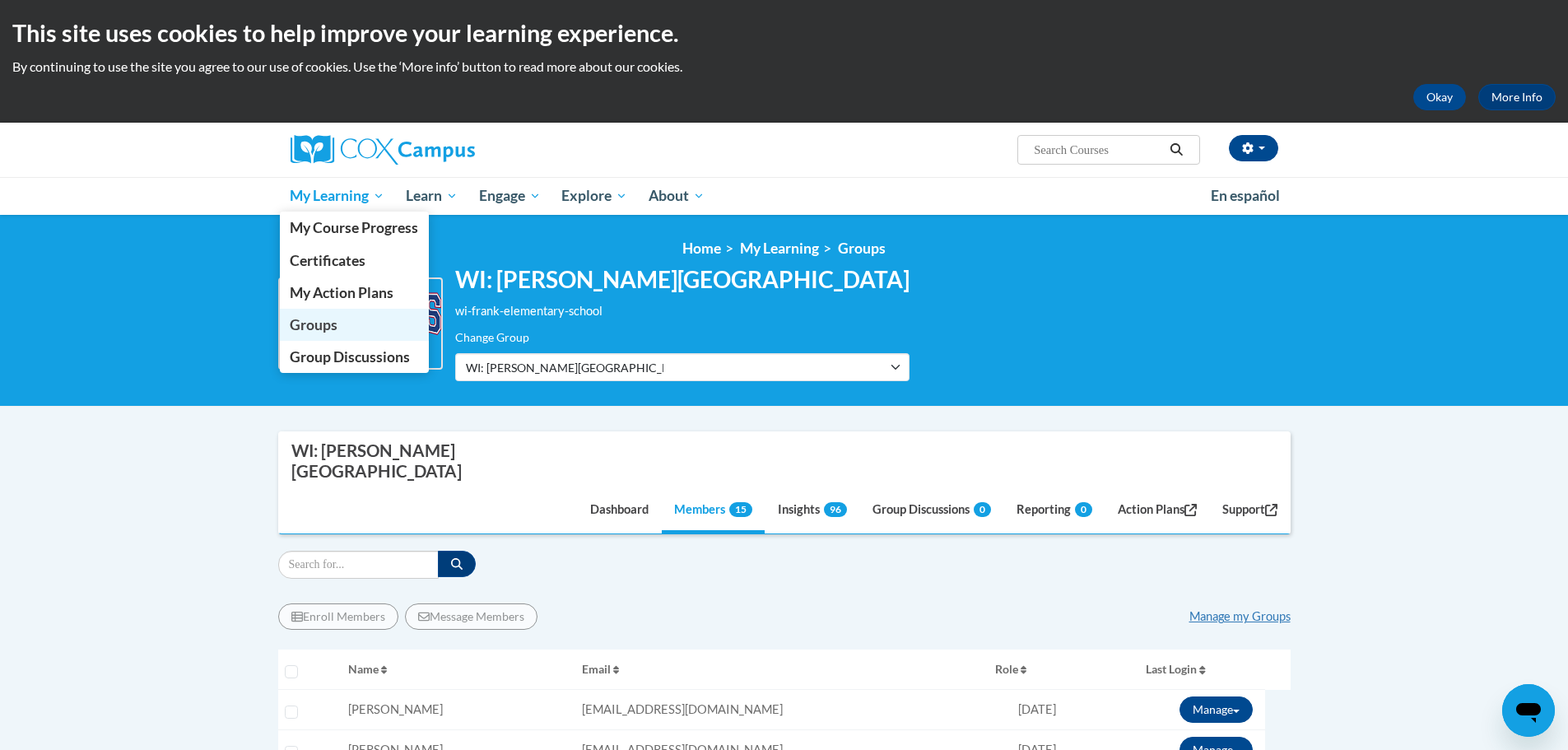
click at [334, 322] on span "Groups" at bounding box center [314, 325] width 48 height 18
